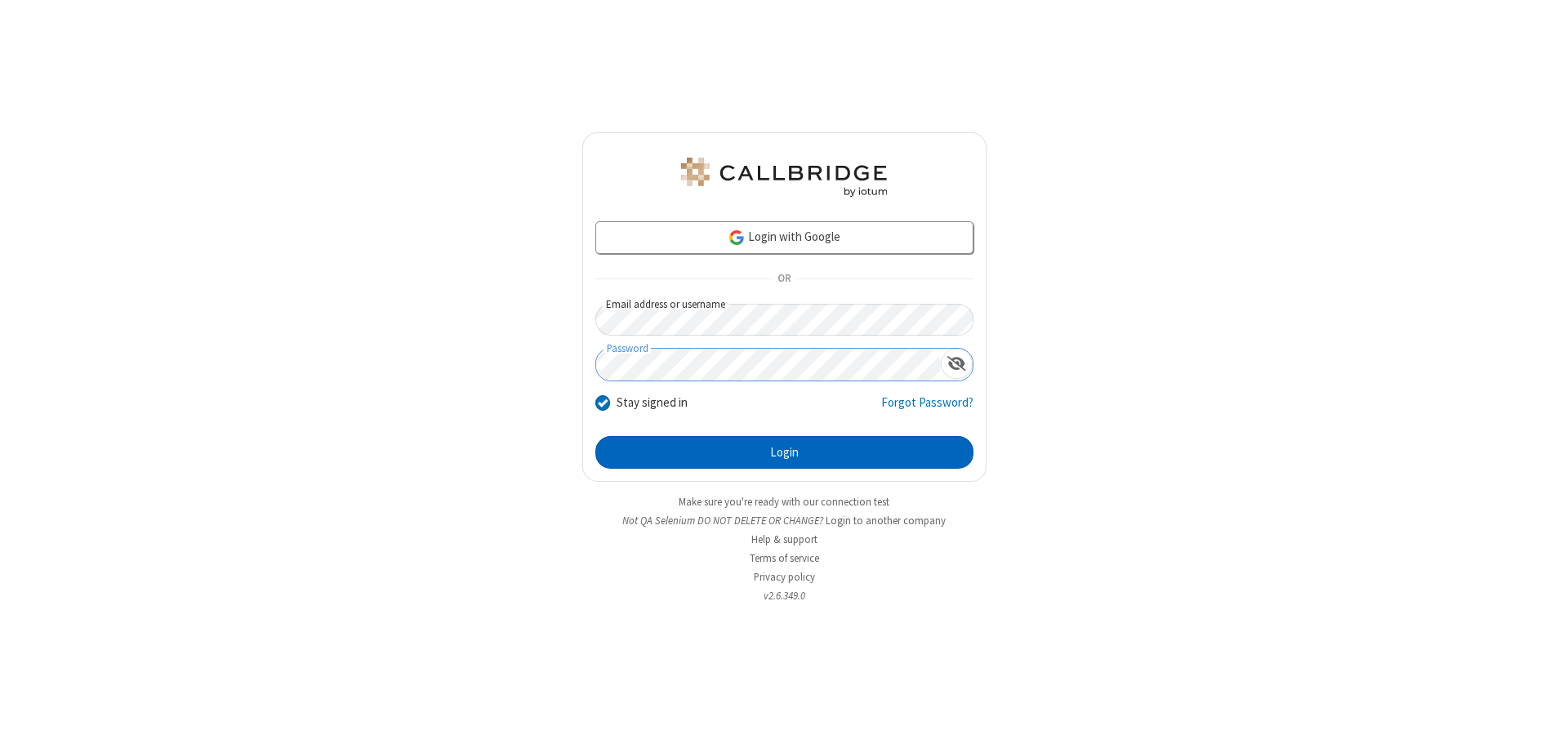
click at [784, 453] on button "Login" at bounding box center [784, 452] width 378 height 32
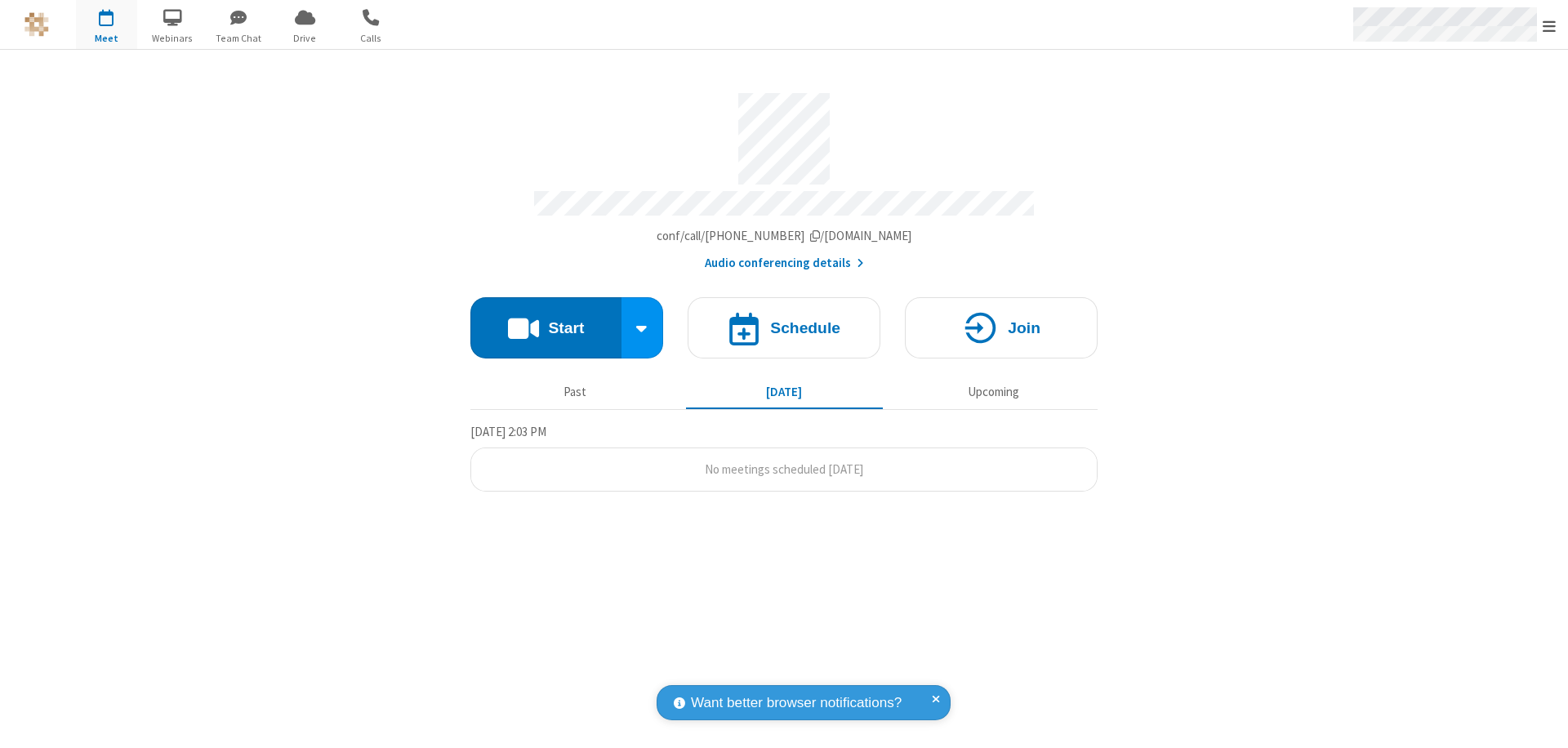
click at [1549, 25] on span "Open menu" at bounding box center [1549, 26] width 13 height 17
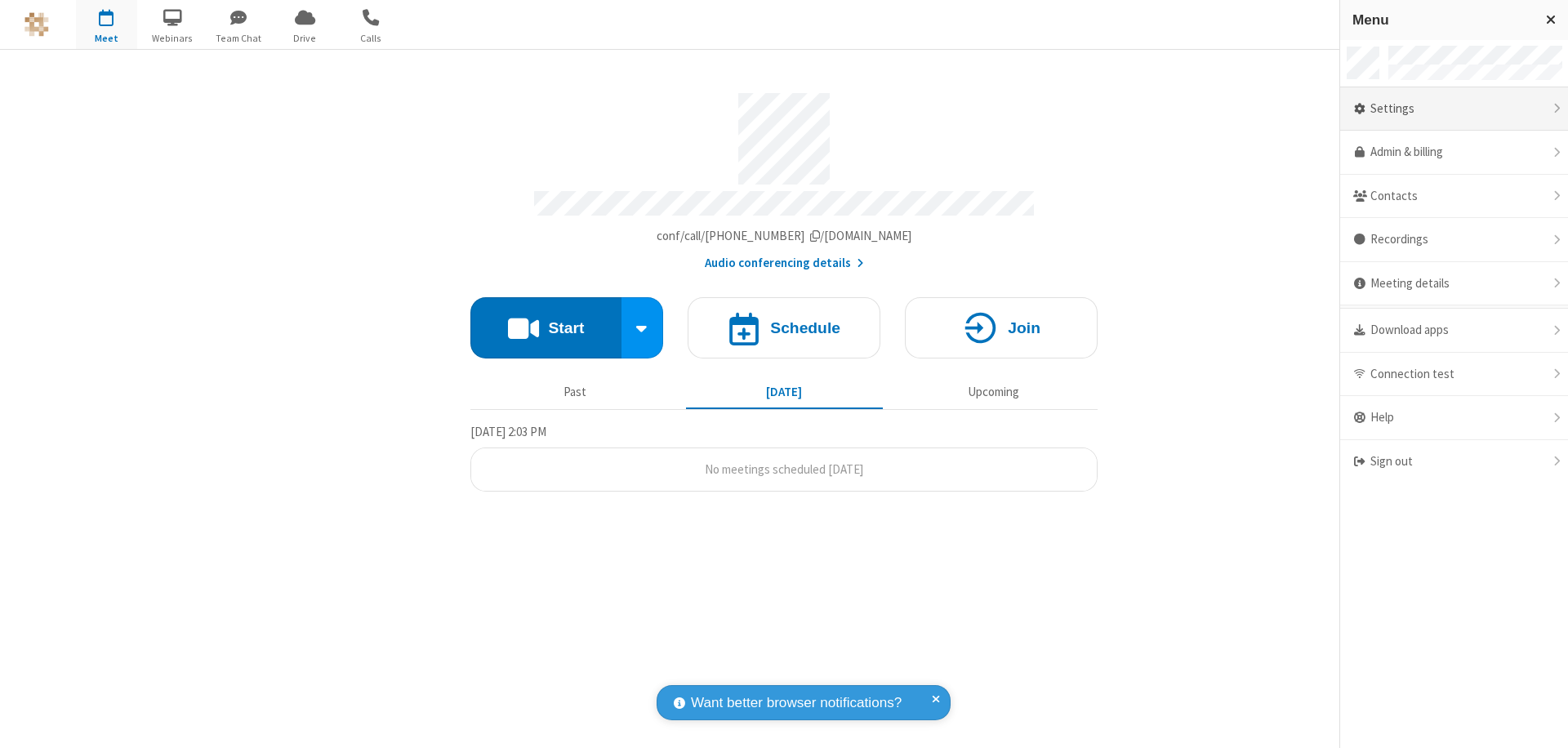
click at [1454, 108] on div "Settings" at bounding box center [1454, 109] width 228 height 44
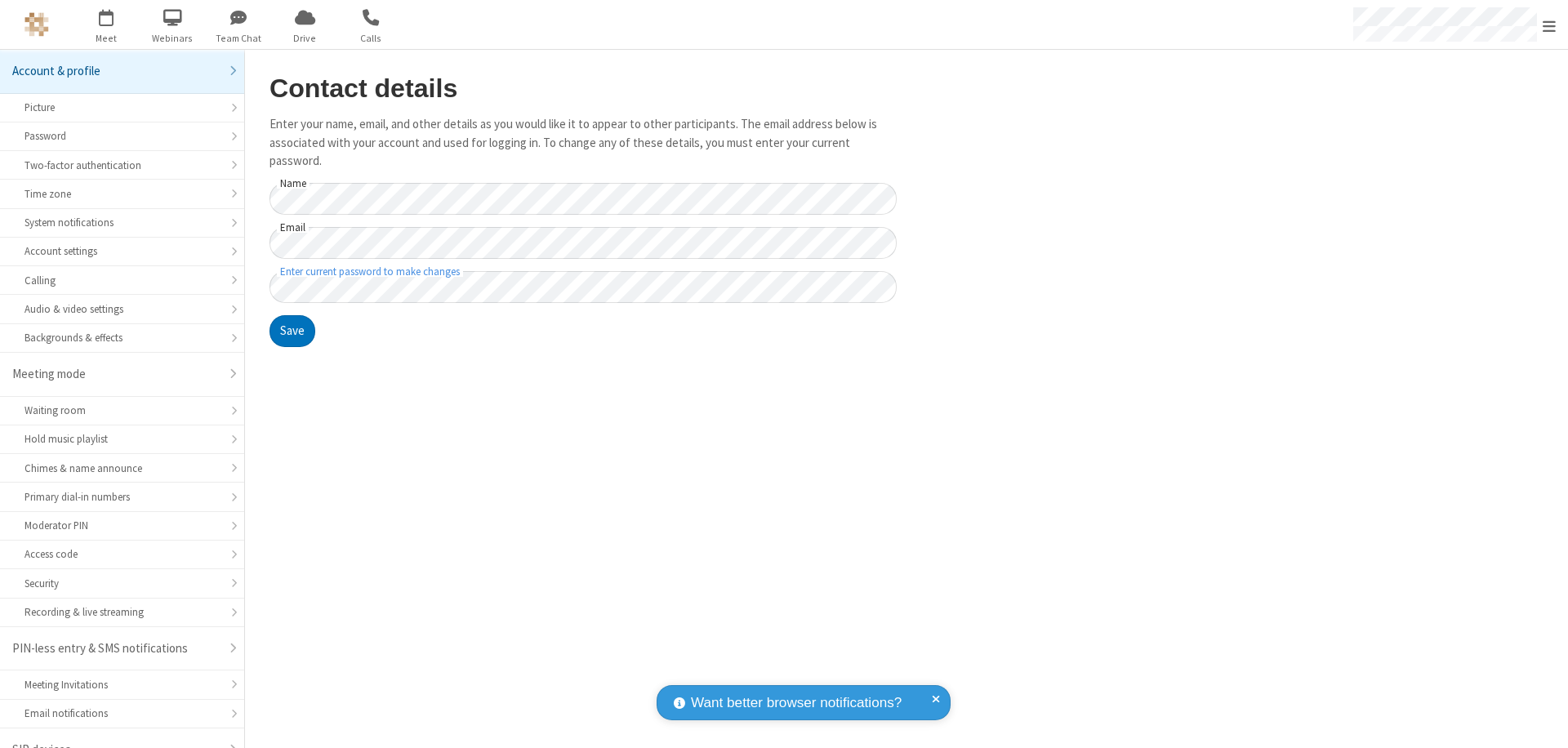
scroll to position [23, 0]
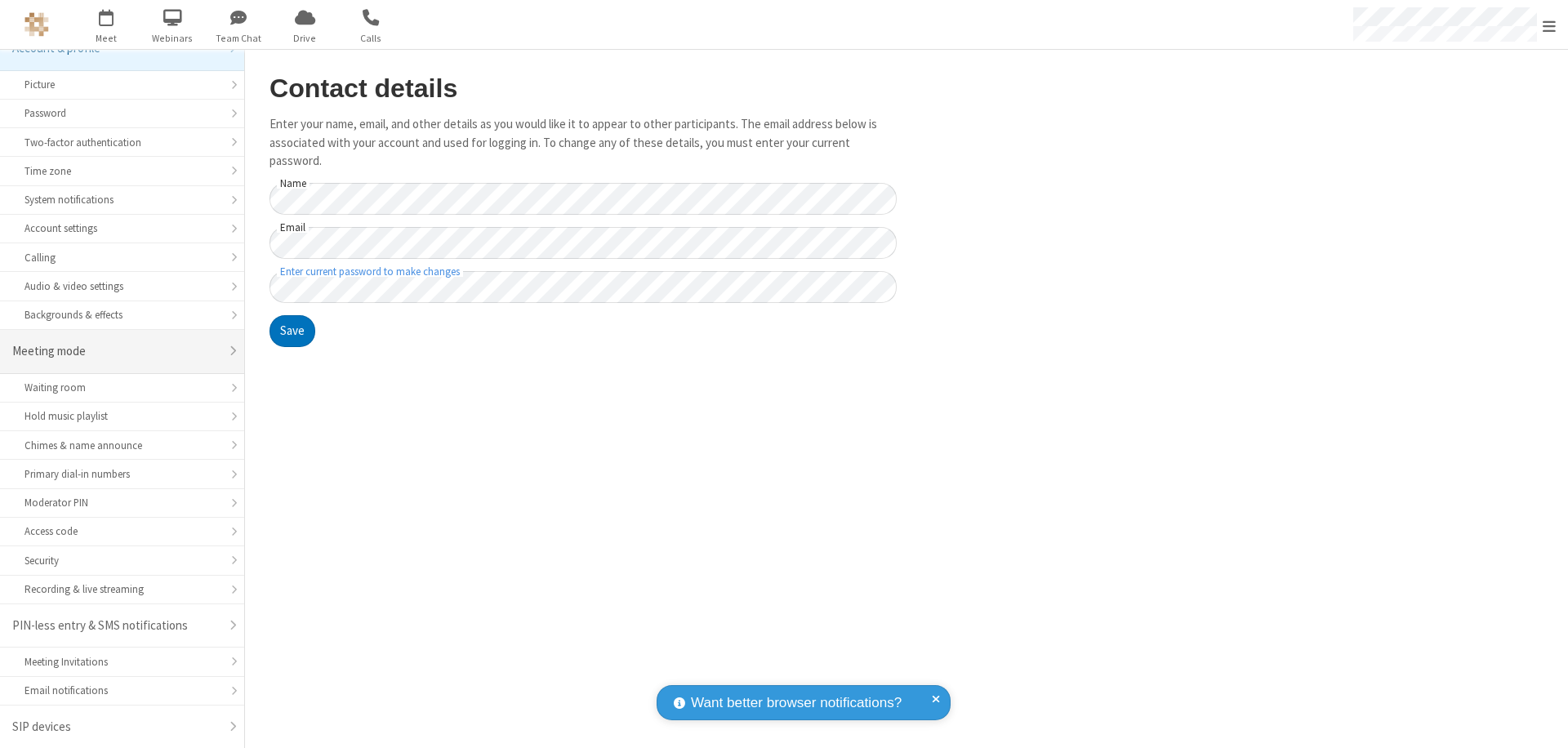
click at [116, 351] on div "Meeting mode" at bounding box center [115, 351] width 207 height 18
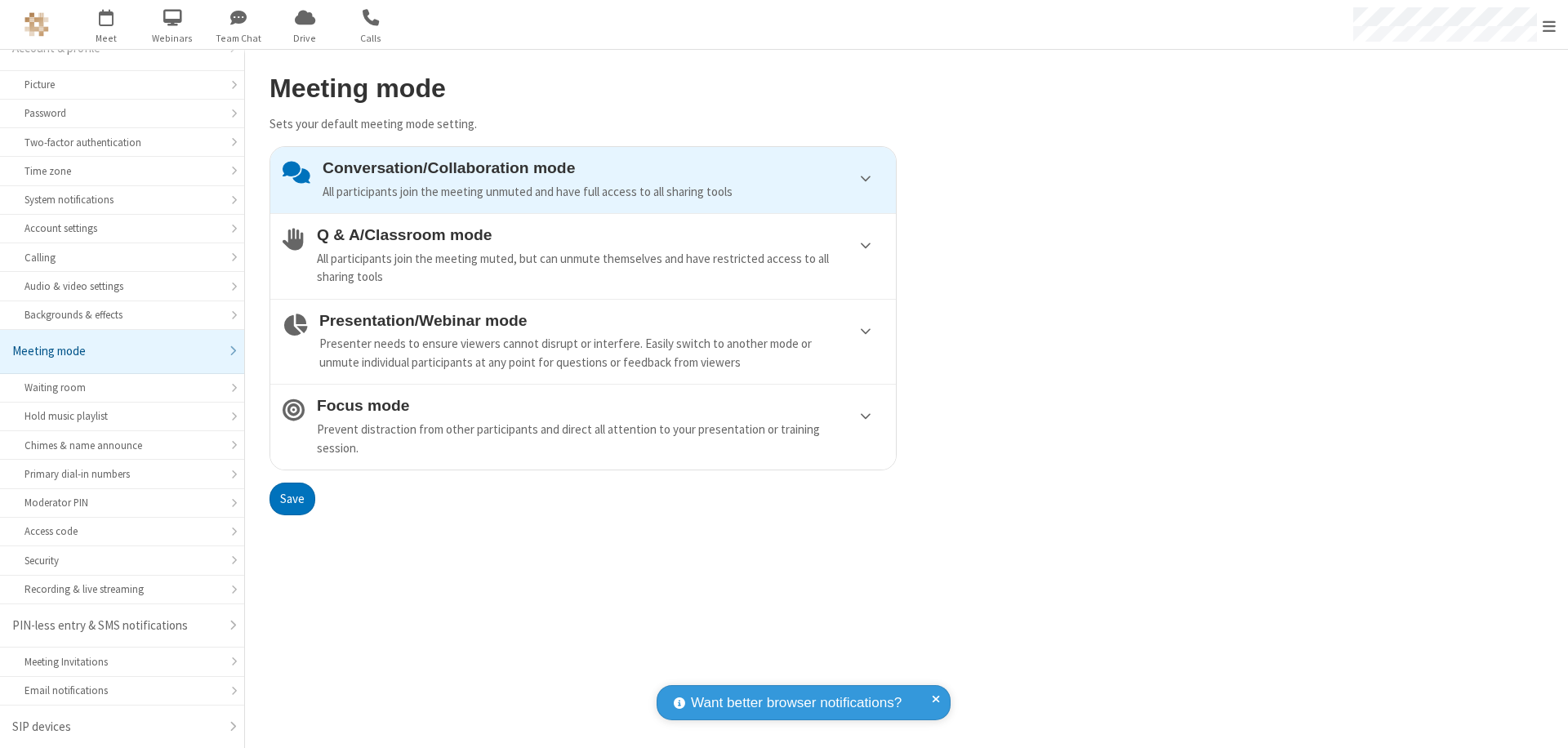
click at [583, 180] on div "Conversation/Collaboration mode All participants join the meeting unmuted and h…" at bounding box center [603, 180] width 561 height 42
click at [292, 498] on button "Save" at bounding box center [292, 498] width 45 height 32
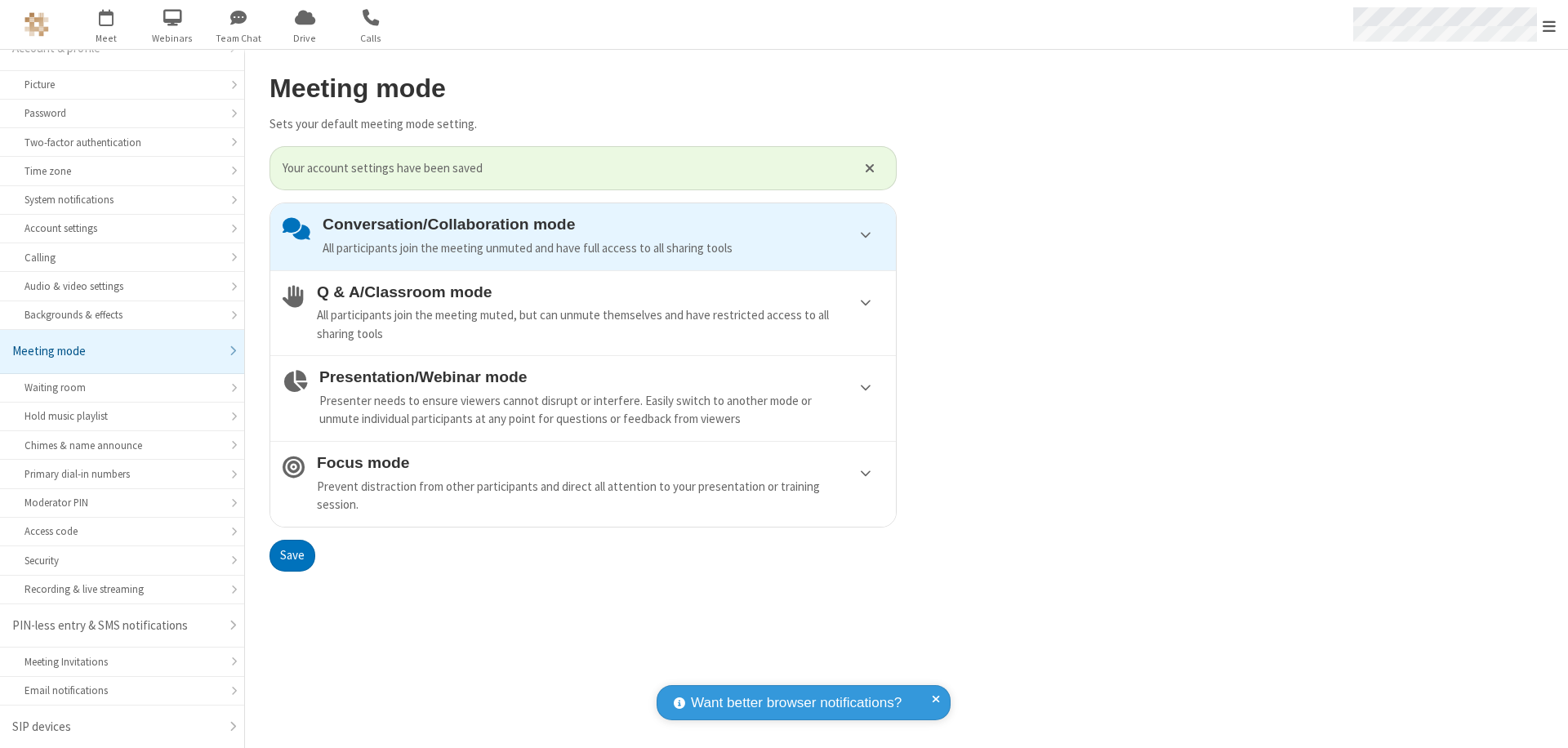
click at [1549, 24] on span "Open menu" at bounding box center [1549, 26] width 13 height 17
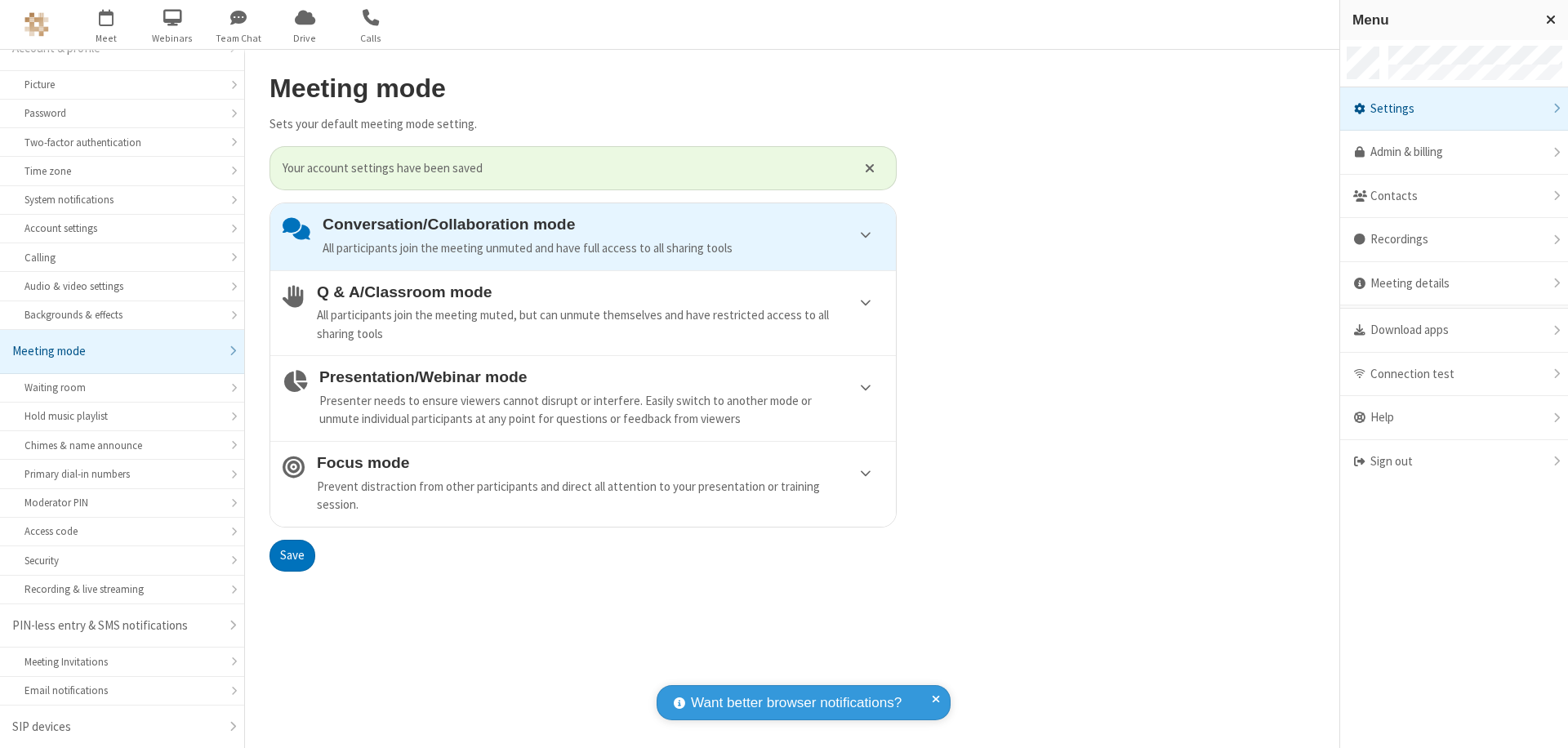
click at [1454, 461] on div "Sign out" at bounding box center [1454, 462] width 228 height 44
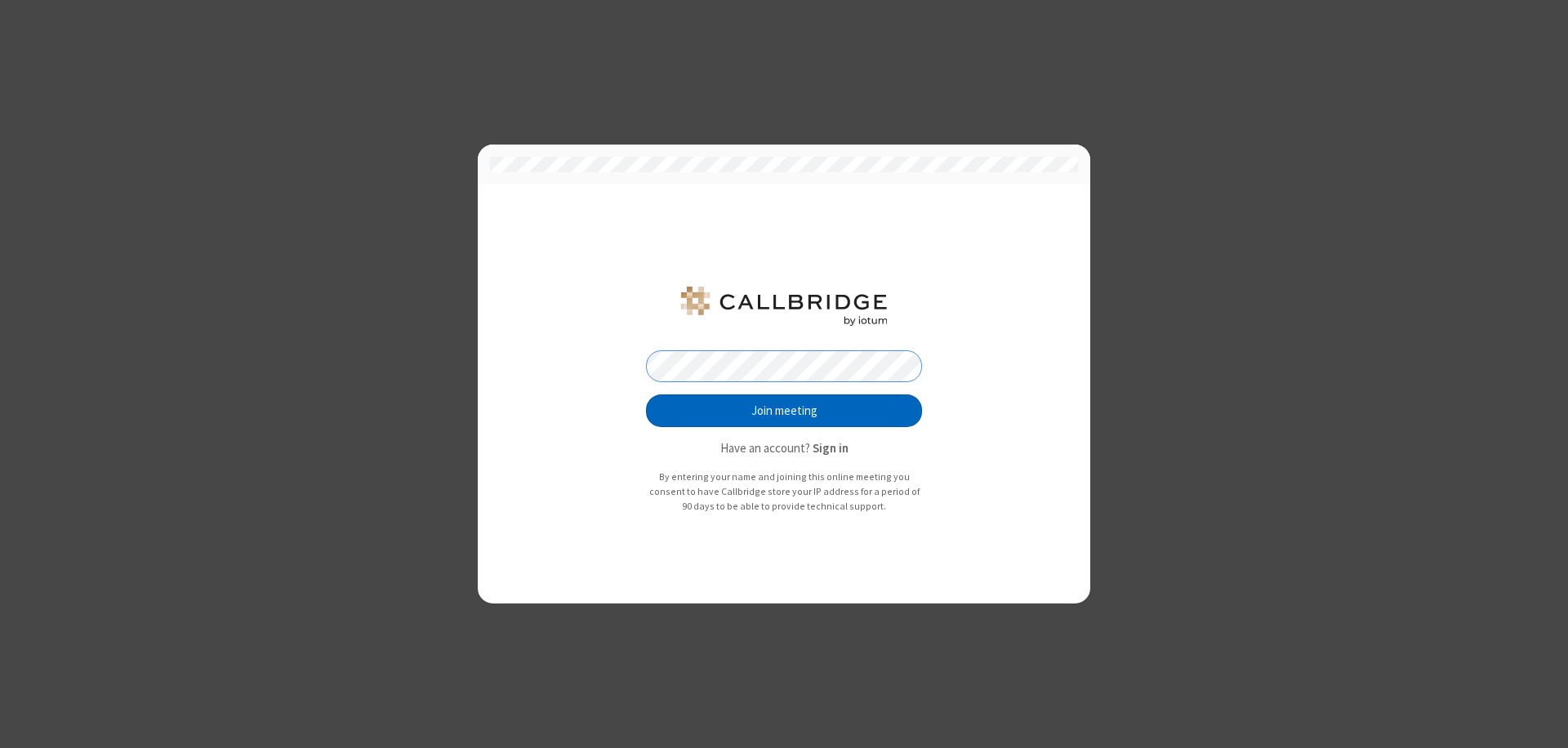
click at [784, 411] on button "Join meeting" at bounding box center [784, 410] width 276 height 32
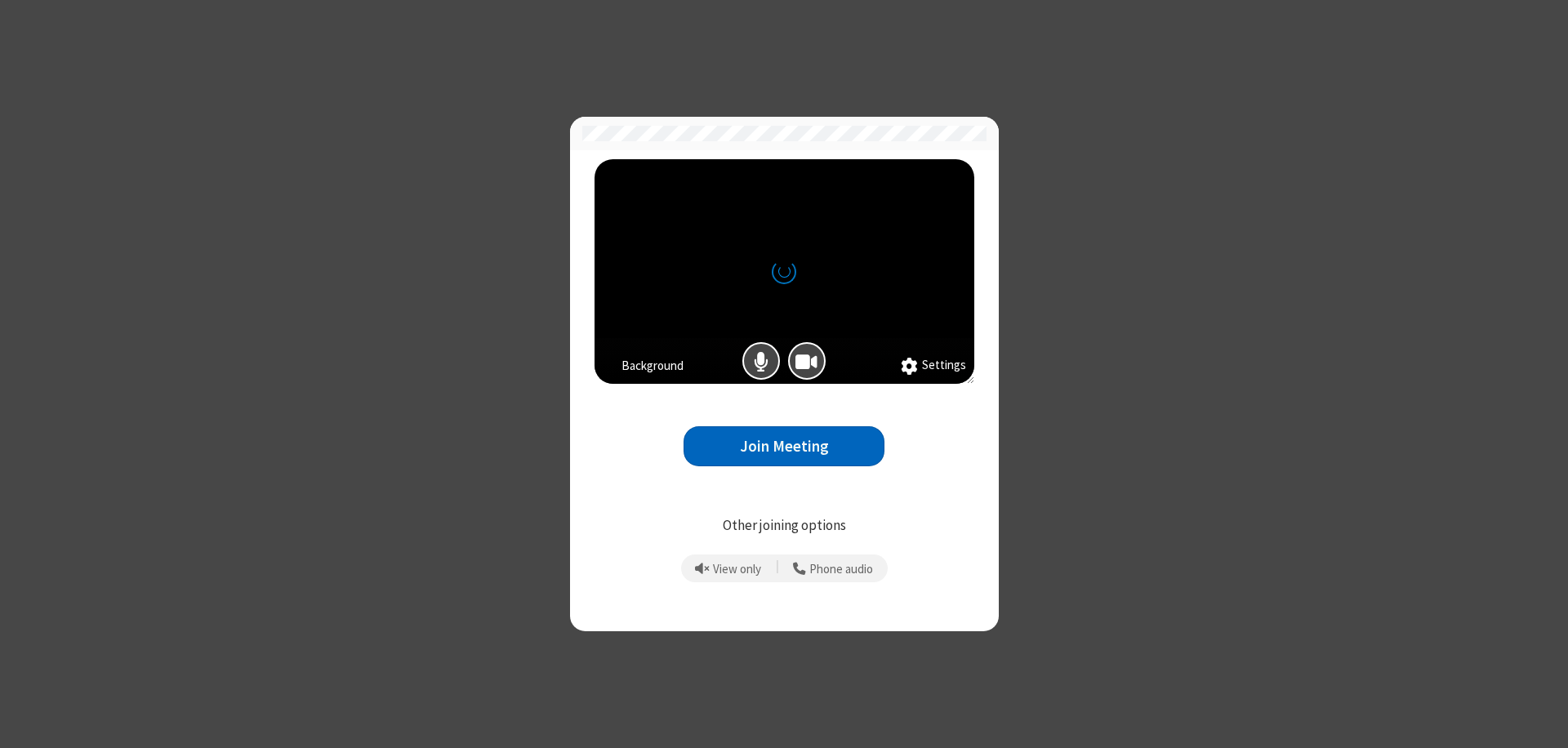
click at [784, 446] on button "Join Meeting" at bounding box center [784, 447] width 201 height 40
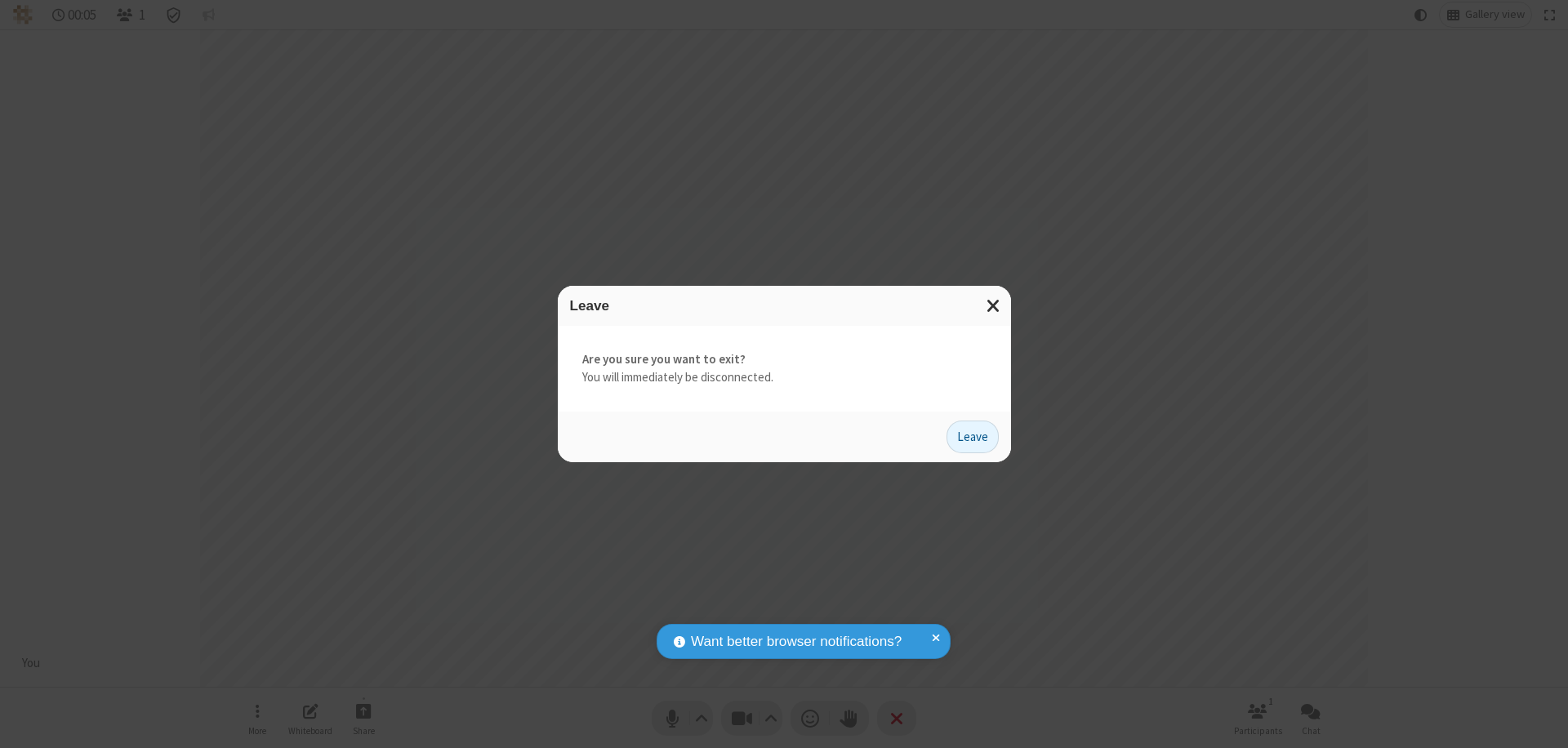
click at [972, 436] on button "Leave" at bounding box center [972, 436] width 52 height 32
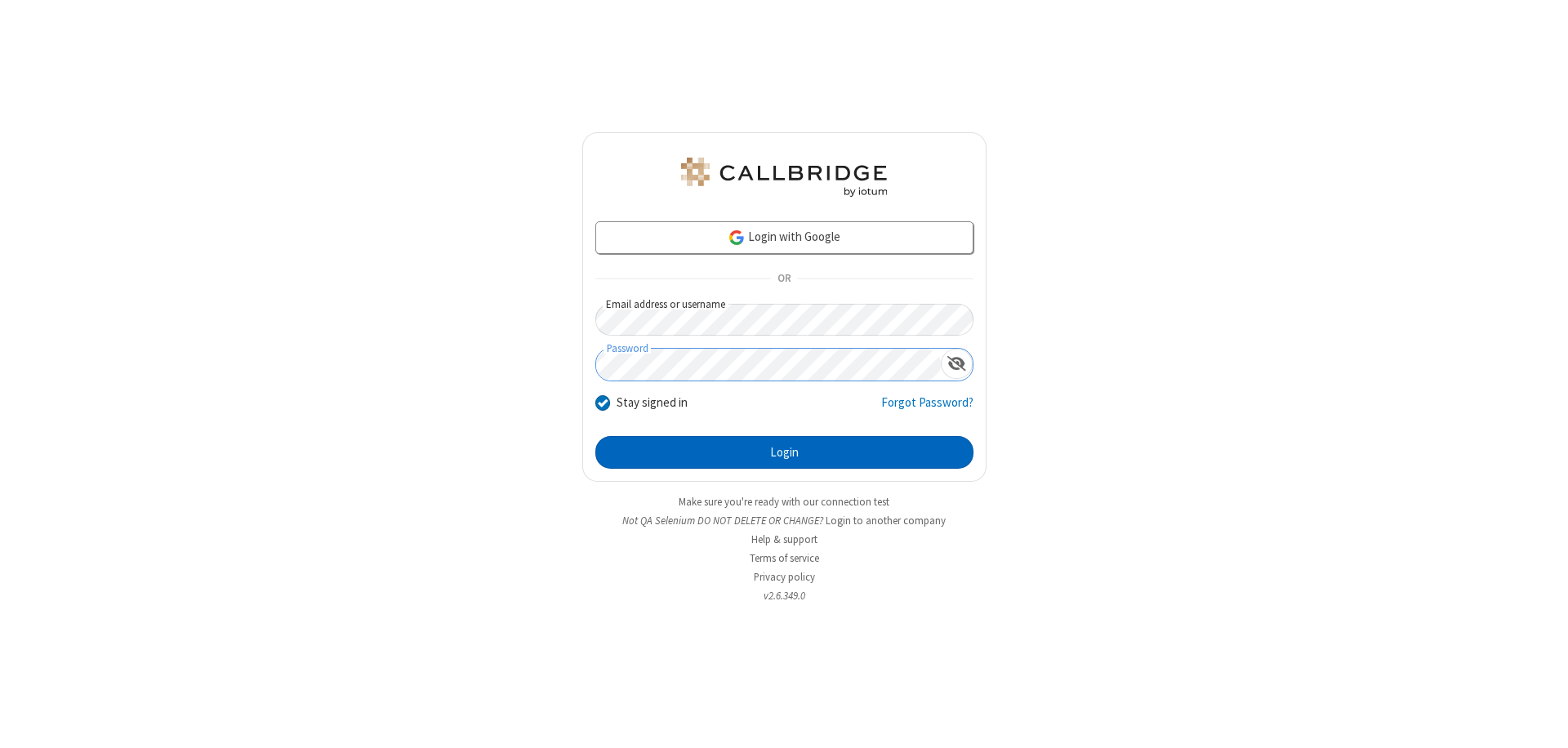
click at [784, 453] on button "Login" at bounding box center [784, 452] width 378 height 32
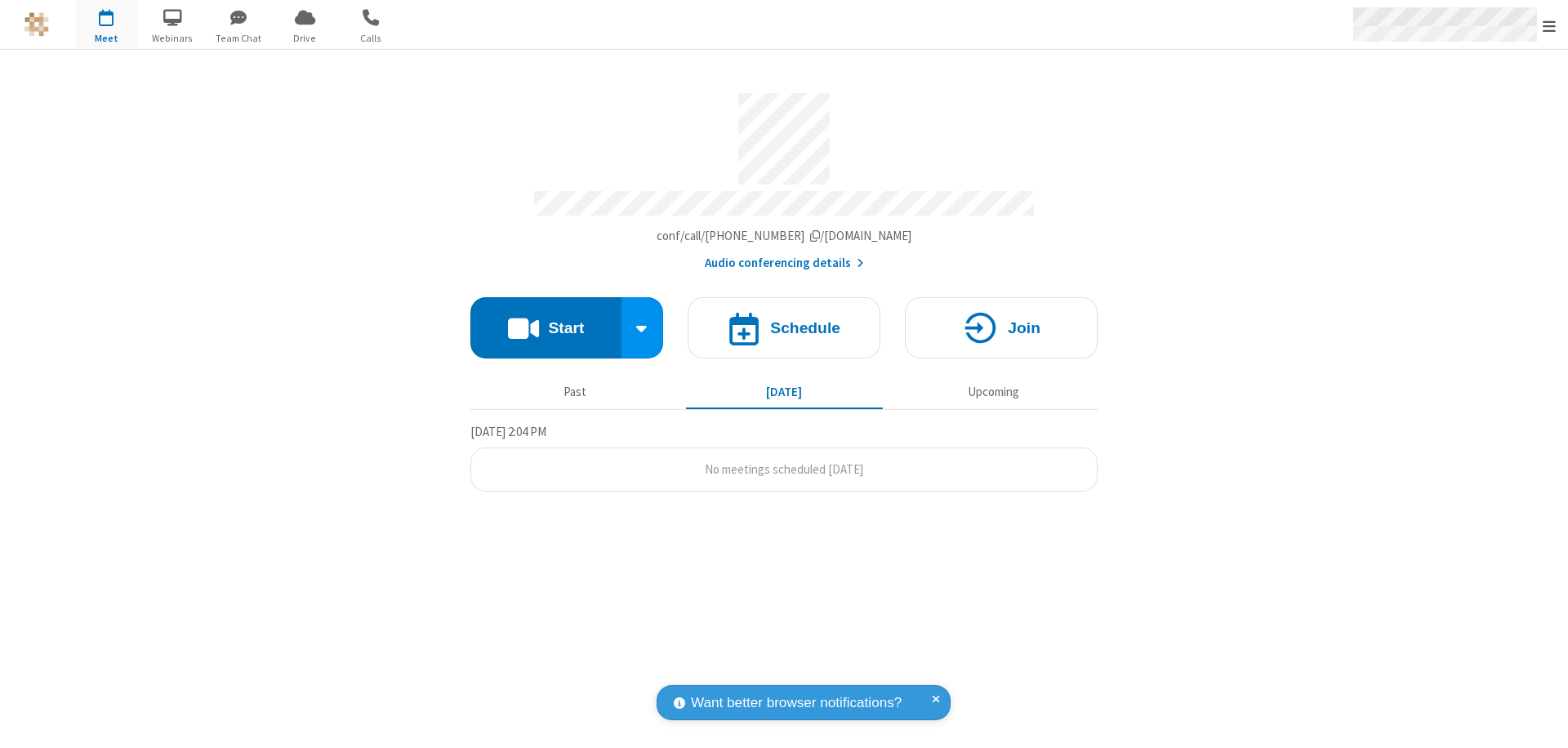
click at [1549, 25] on span "Open menu" at bounding box center [1549, 26] width 13 height 17
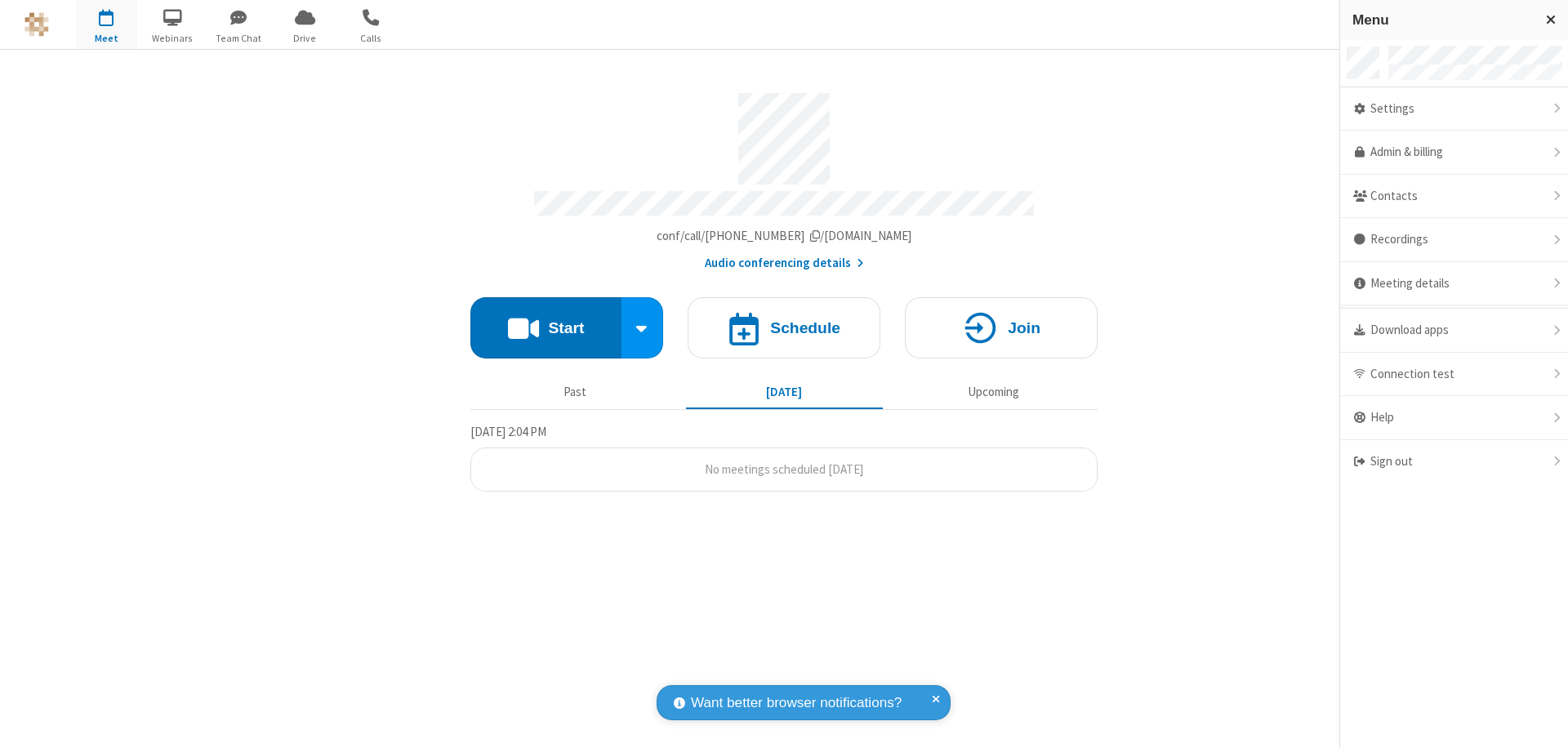
click at [1454, 108] on div "Settings" at bounding box center [1454, 109] width 228 height 44
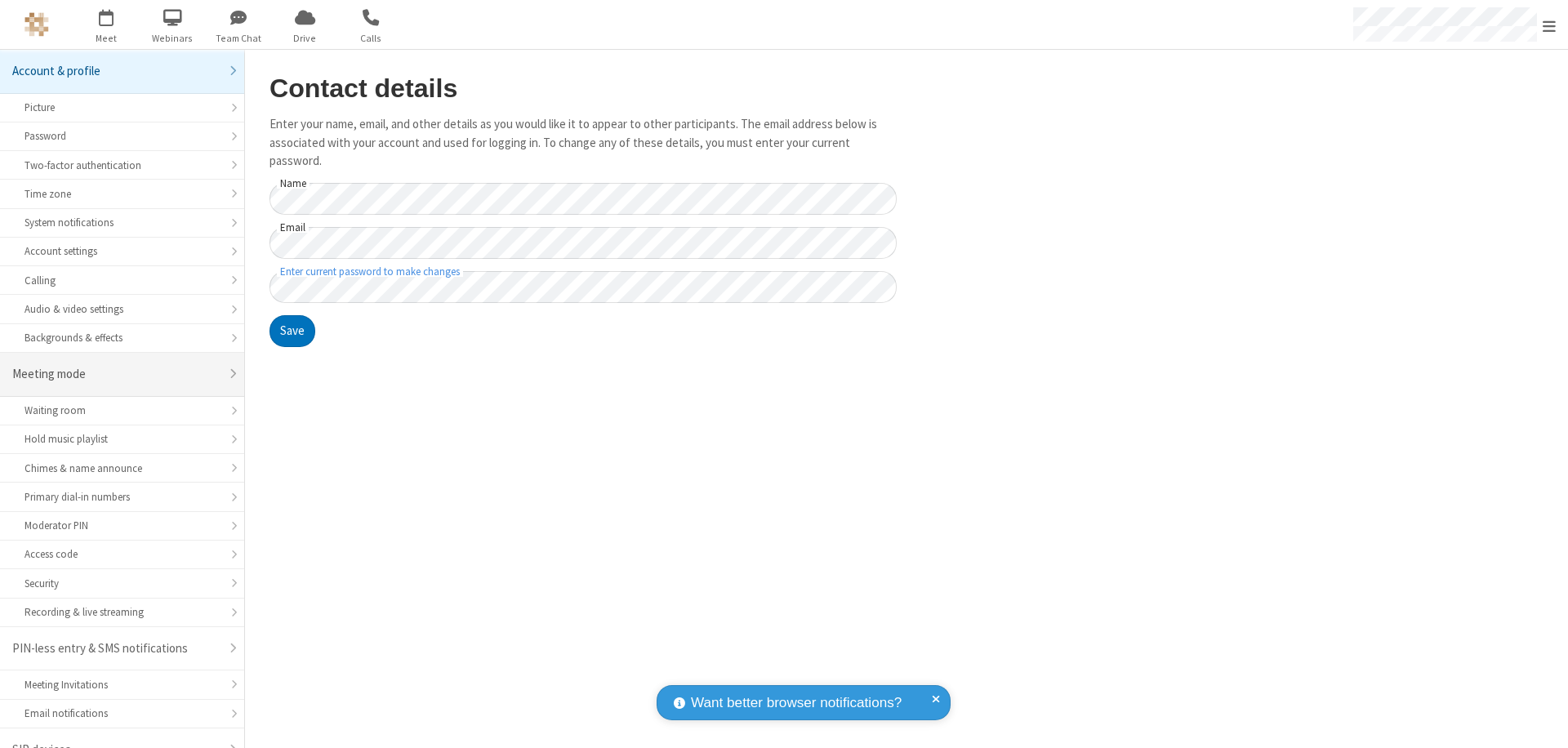
click at [116, 365] on div "Meeting mode" at bounding box center [115, 374] width 207 height 18
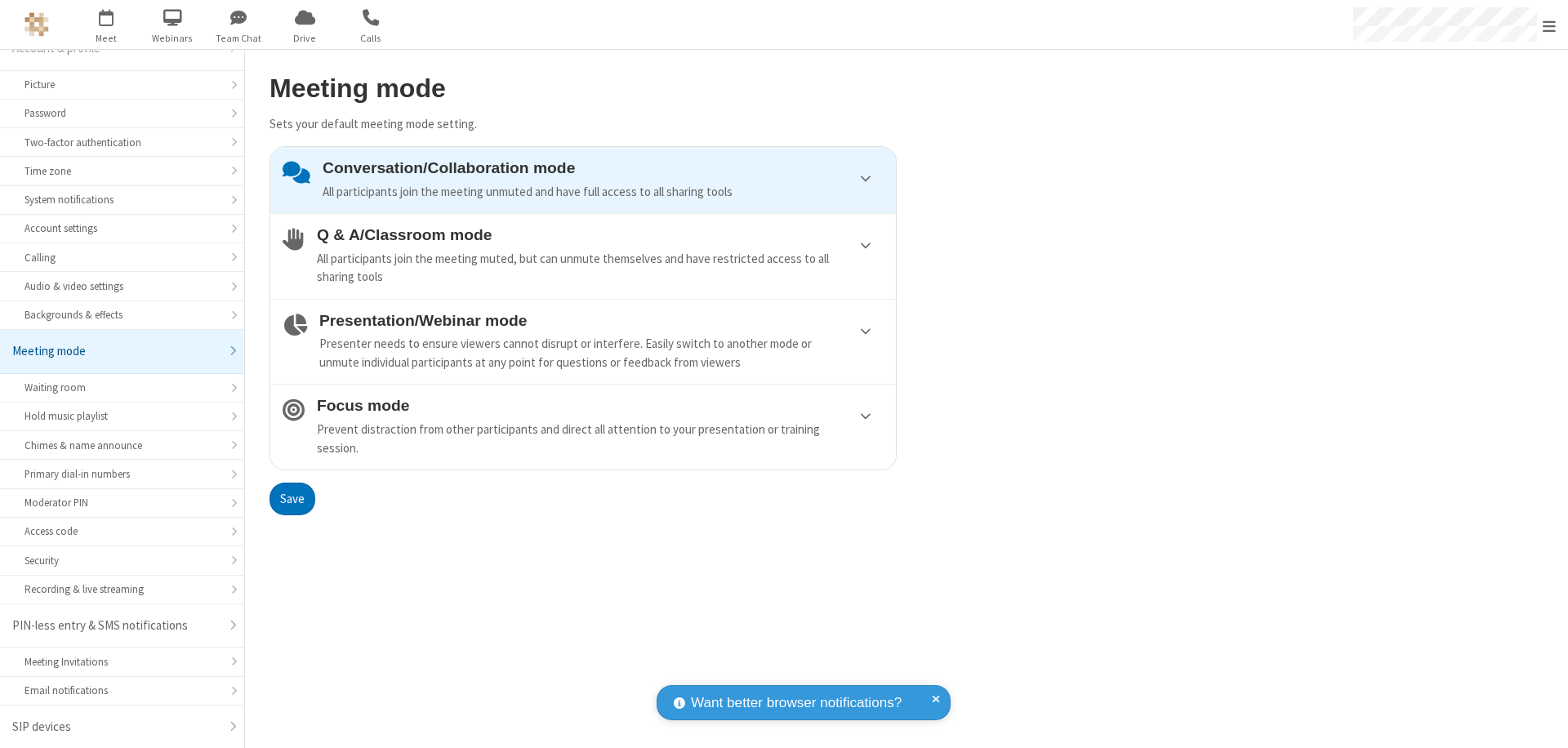
click at [583, 180] on div "Conversation/Collaboration mode All participants join the meeting unmuted and h…" at bounding box center [603, 180] width 561 height 42
click at [292, 498] on button "Save" at bounding box center [292, 498] width 45 height 32
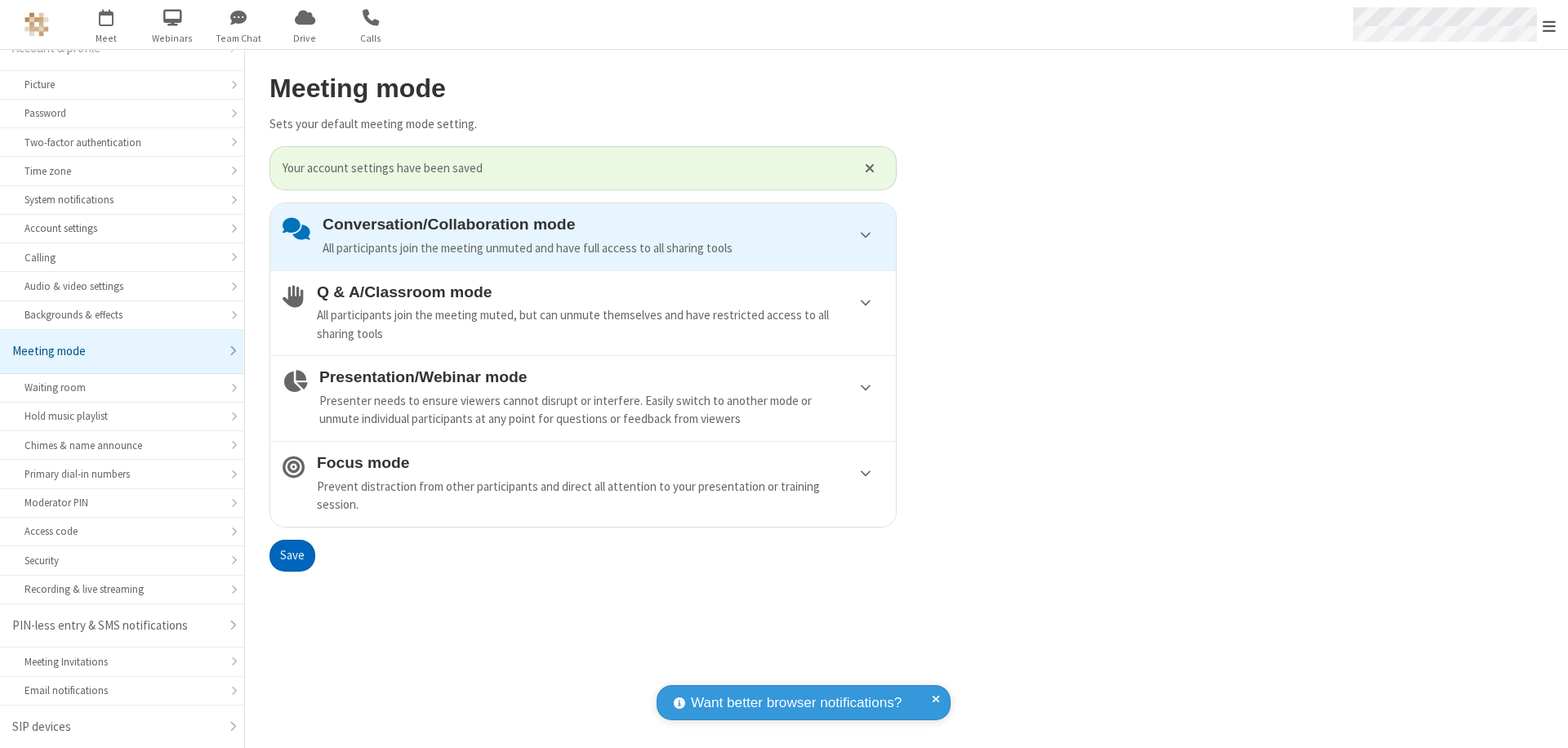
click at [1549, 24] on span "Open menu" at bounding box center [1549, 26] width 13 height 17
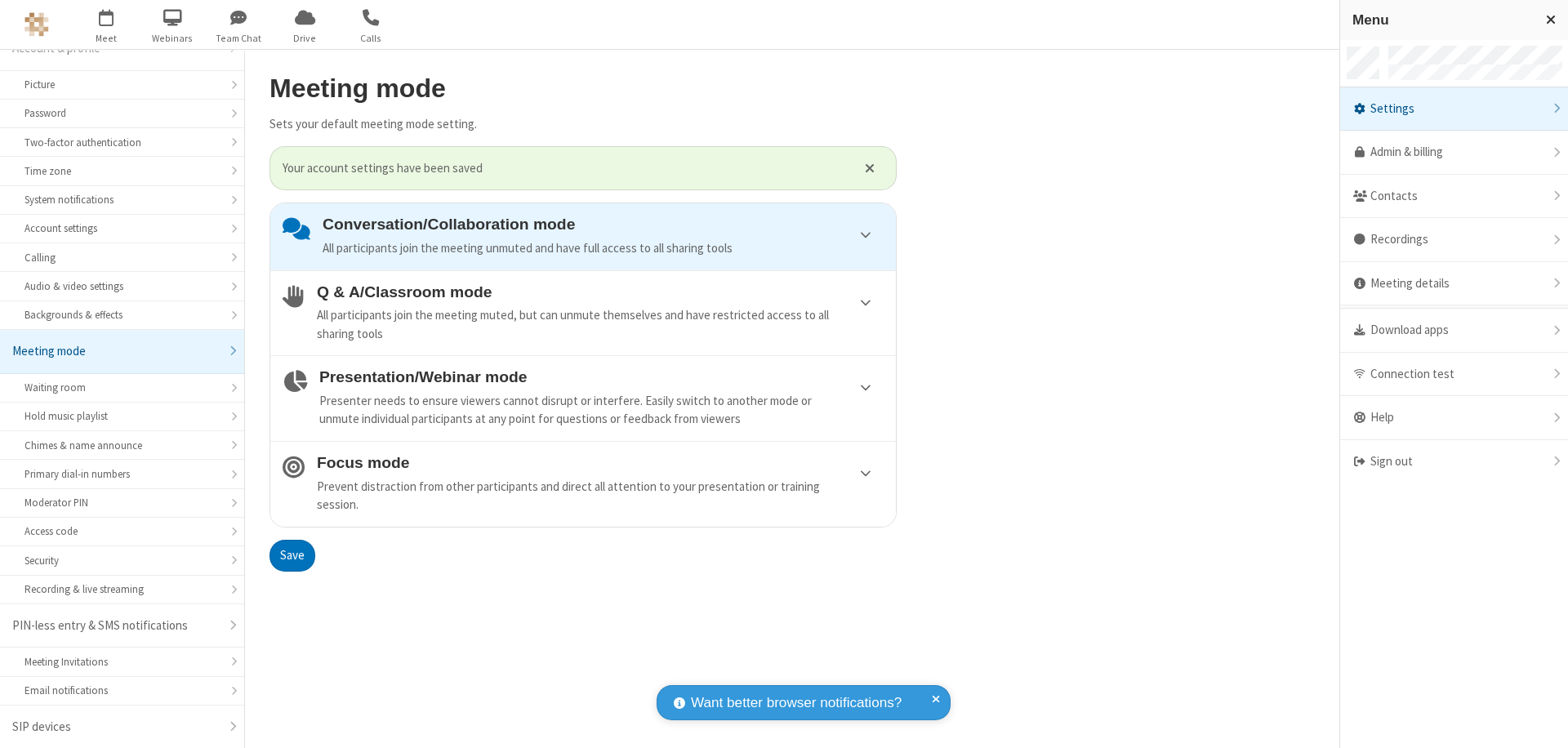
click at [1454, 461] on div "Sign out" at bounding box center [1454, 462] width 228 height 44
